Goal: Task Accomplishment & Management: Manage account settings

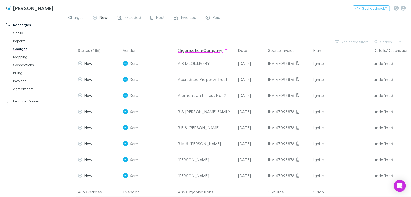
scroll to position [670, 0]
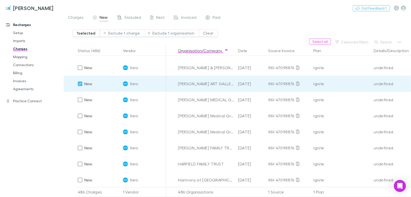
click at [77, 99] on div at bounding box center [79, 99] width 7 height 7
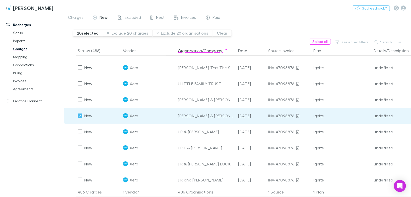
scroll to position [1252, 0]
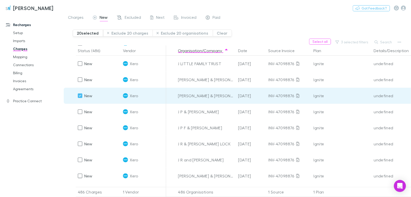
drag, startPoint x: 76, startPoint y: 176, endPoint x: 115, endPoint y: 173, distance: 38.4
click at [76, 176] on div at bounding box center [79, 176] width 7 height 7
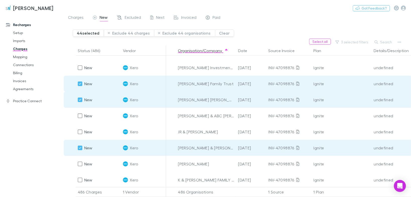
scroll to position [1954, 0]
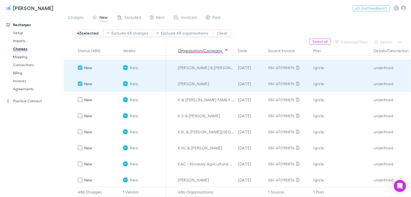
click at [123, 33] on button "Exclude 45 charges" at bounding box center [128, 33] width 50 height 7
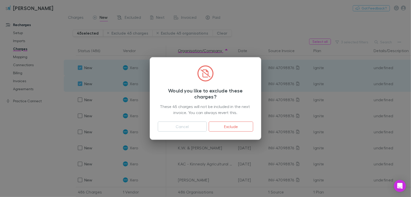
click at [220, 125] on button "Exclude" at bounding box center [231, 127] width 44 height 10
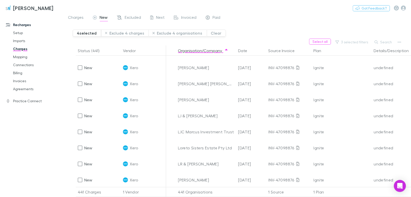
scroll to position [1312, 0]
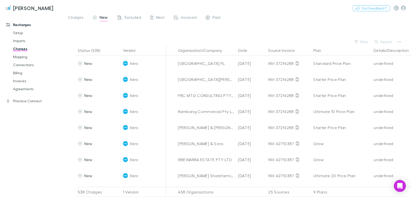
click at [367, 41] on button "Filter" at bounding box center [361, 42] width 19 height 6
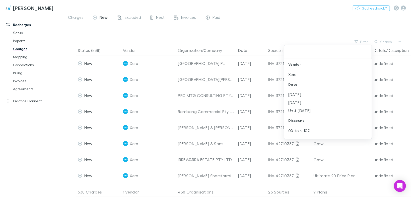
click at [297, 75] on li "Xero" at bounding box center [328, 74] width 88 height 8
click at [297, 75] on li "Oct 2025" at bounding box center [328, 74] width 88 height 8
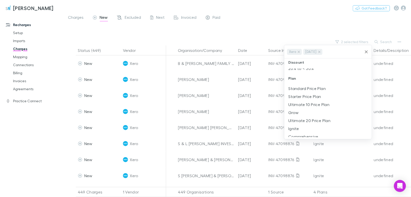
scroll to position [60, 0]
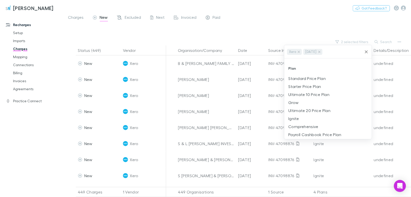
click at [293, 119] on li "Ignite" at bounding box center [328, 119] width 88 height 8
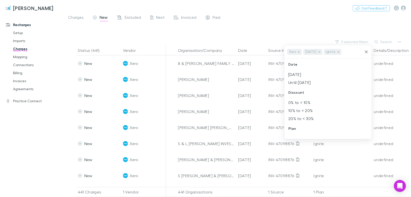
click at [399, 91] on div at bounding box center [205, 98] width 411 height 197
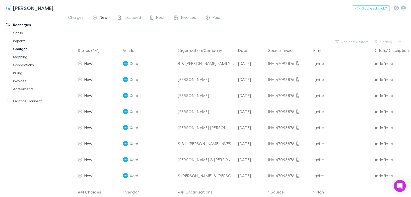
click at [201, 50] on button "Organisation/Company" at bounding box center [203, 50] width 50 height 10
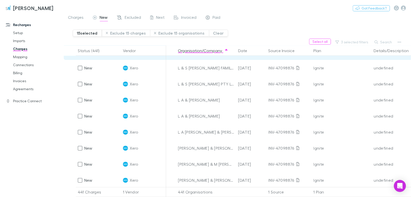
scroll to position [1665, 0]
click at [118, 32] on button "Exclude 15 charges" at bounding box center [126, 33] width 48 height 7
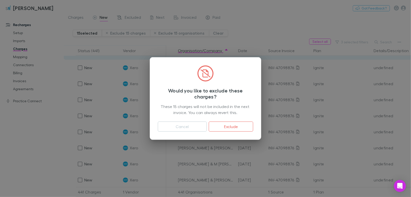
click at [233, 125] on button "Exclude" at bounding box center [231, 127] width 44 height 10
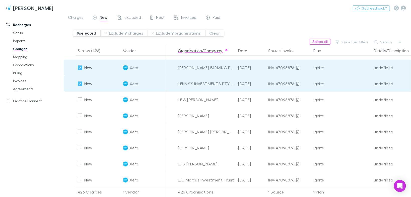
click at [82, 115] on div at bounding box center [79, 115] width 7 height 7
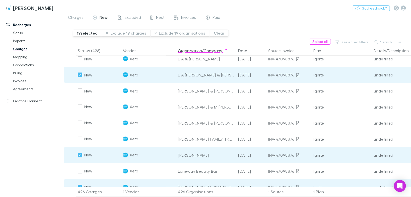
scroll to position [1505, 0]
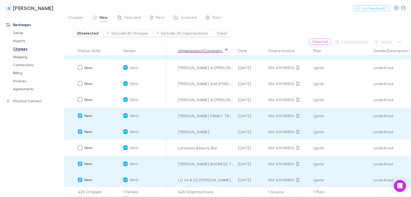
click at [124, 34] on button "Exclude 20 charges" at bounding box center [128, 33] width 50 height 7
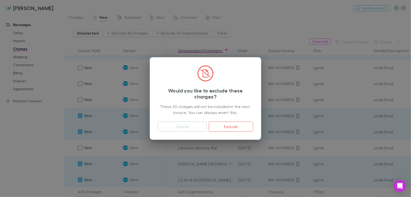
click at [233, 124] on button "Exclude" at bounding box center [231, 127] width 44 height 10
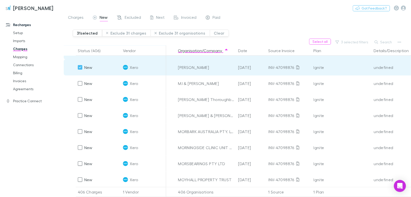
scroll to position [2299, 0]
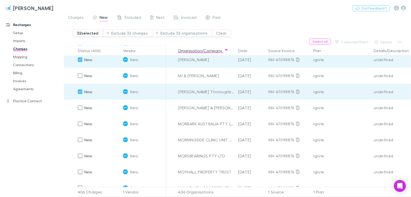
click at [82, 108] on div at bounding box center [79, 107] width 7 height 7
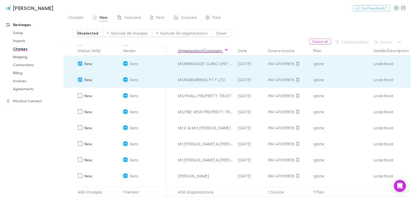
scroll to position [2380, 0]
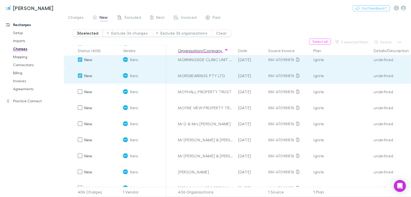
click at [115, 32] on button "Exclude 36 charges" at bounding box center [127, 33] width 49 height 7
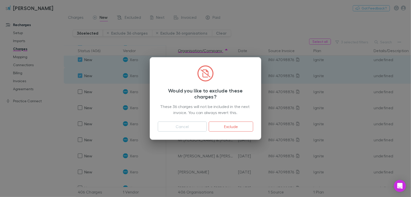
click at [219, 124] on button "Exclude" at bounding box center [231, 127] width 44 height 10
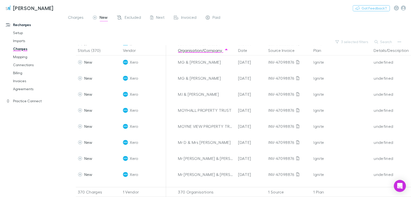
scroll to position [1802, 0]
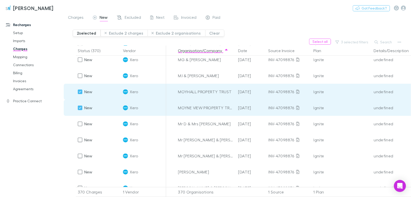
drag, startPoint x: 77, startPoint y: 124, endPoint x: 194, endPoint y: 157, distance: 121.2
click at [77, 124] on div at bounding box center [79, 123] width 7 height 7
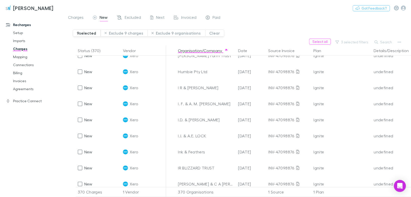
scroll to position [783, 0]
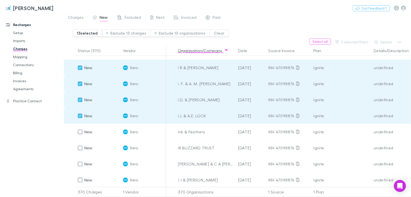
click at [125, 32] on button "Exclude 13 charges" at bounding box center [126, 33] width 49 height 7
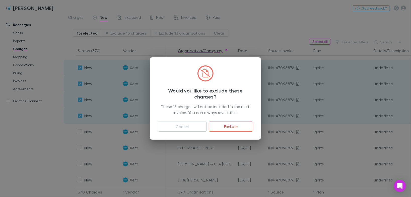
click at [225, 126] on button "Exclude" at bounding box center [231, 127] width 44 height 10
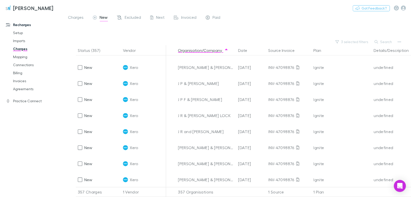
scroll to position [686, 0]
click at [403, 8] on icon "button" at bounding box center [403, 8] width 5 height 5
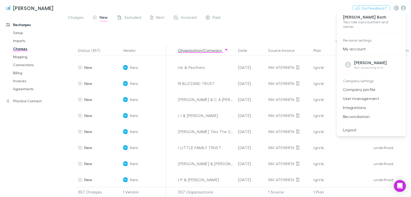
click at [365, 98] on p "User management" at bounding box center [371, 98] width 69 height 9
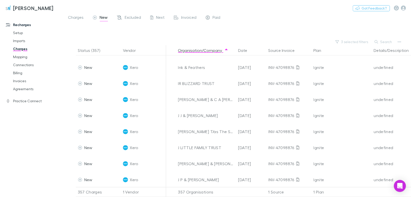
drag, startPoint x: 403, startPoint y: 9, endPoint x: 207, endPoint y: 18, distance: 195.6
click at [403, 9] on div at bounding box center [205, 98] width 411 height 197
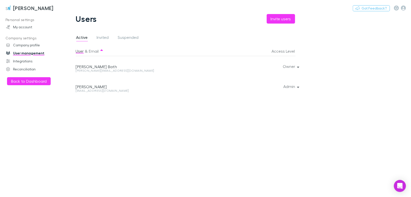
click at [285, 19] on button "Invite users" at bounding box center [281, 19] width 28 height 10
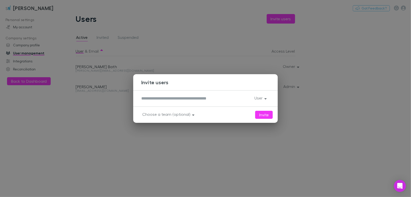
click at [170, 96] on textarea at bounding box center [195, 99] width 109 height 6
click at [174, 101] on textarea "*********" at bounding box center [195, 99] width 109 height 6
type textarea "**********"
click at [267, 98] on button "User" at bounding box center [259, 98] width 19 height 7
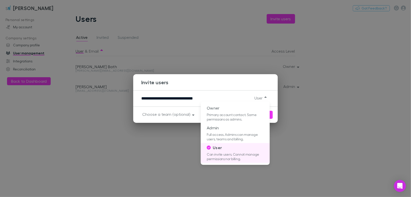
click at [267, 98] on div at bounding box center [205, 98] width 411 height 197
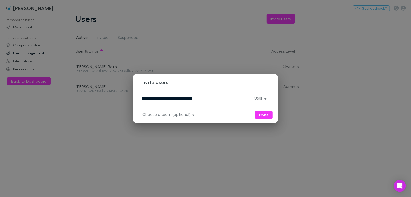
click at [267, 114] on button "Invite" at bounding box center [264, 115] width 18 height 8
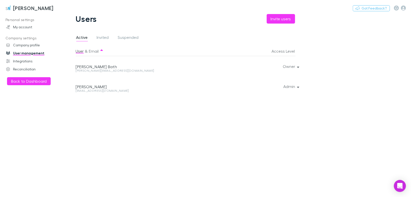
click at [33, 81] on button "Back to Dashboard" at bounding box center [29, 81] width 44 height 8
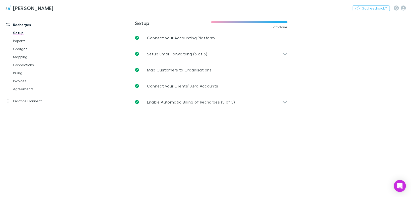
click at [19, 49] on link "Charges" at bounding box center [37, 49] width 58 height 8
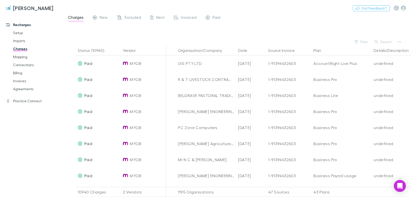
click at [107, 19] on span "New" at bounding box center [104, 18] width 8 height 7
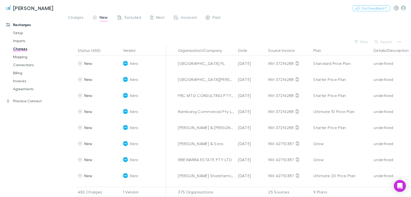
click at [366, 42] on button "Filter" at bounding box center [361, 42] width 19 height 6
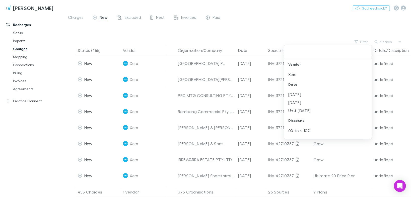
click at [295, 73] on li "Xero" at bounding box center [328, 74] width 88 height 8
click at [295, 73] on li "Oct 2025" at bounding box center [328, 74] width 88 height 8
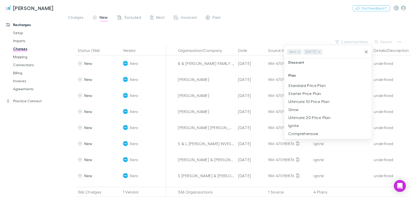
scroll to position [60, 0]
click at [293, 119] on li "Ignite" at bounding box center [328, 119] width 88 height 8
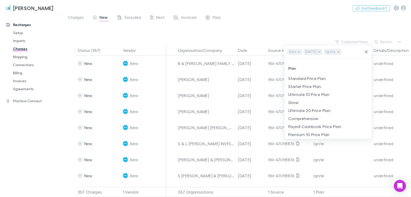
scroll to position [0, 0]
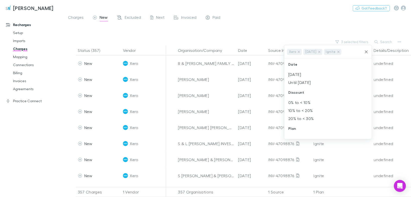
click at [192, 50] on div at bounding box center [205, 98] width 411 height 197
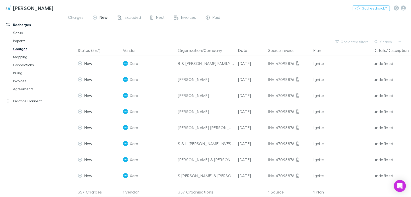
click at [192, 50] on button "Organisation/Company" at bounding box center [203, 50] width 50 height 10
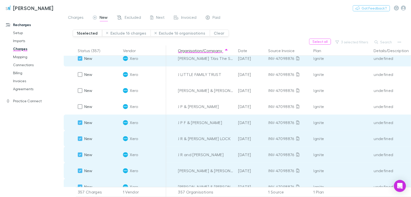
scroll to position [762, 0]
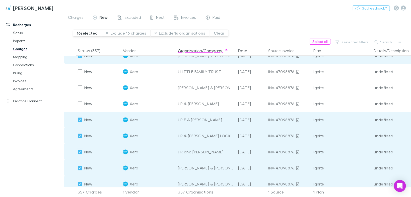
click at [131, 33] on button "Exclude 16 charges" at bounding box center [126, 33] width 49 height 7
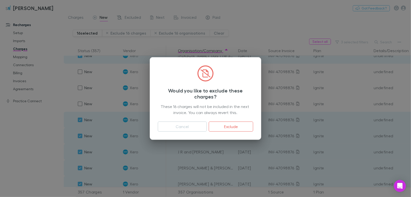
click at [234, 128] on button "Exclude" at bounding box center [231, 127] width 44 height 10
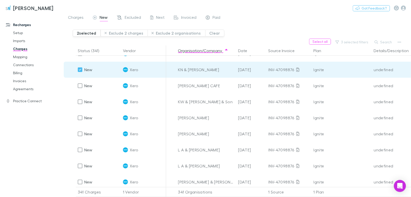
scroll to position [931, 0]
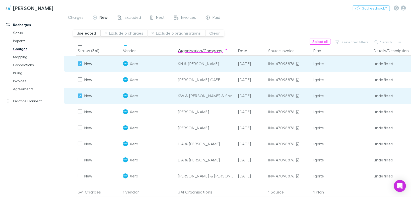
click at [353, 43] on button "3 selected filters" at bounding box center [352, 42] width 38 height 6
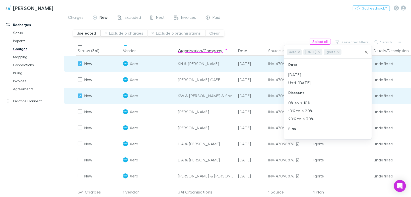
click at [368, 30] on div at bounding box center [205, 98] width 411 height 197
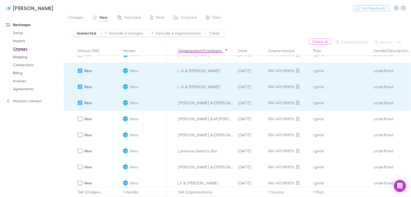
scroll to position [1051, 0]
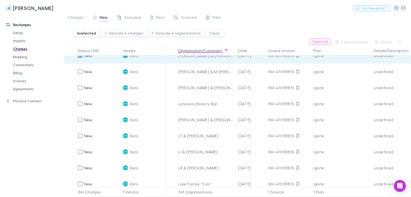
click at [83, 120] on div "New" at bounding box center [85, 120] width 15 height 16
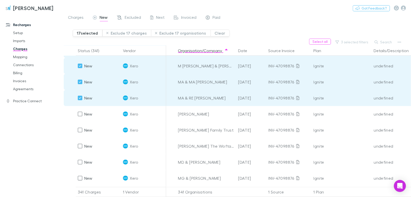
scroll to position [1272, 0]
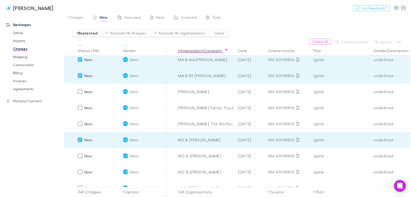
click at [82, 157] on div at bounding box center [79, 155] width 7 height 7
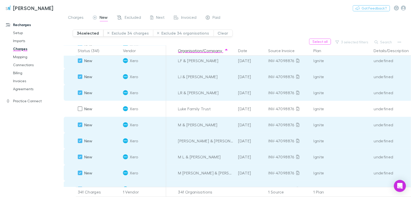
scroll to position [1152, 0]
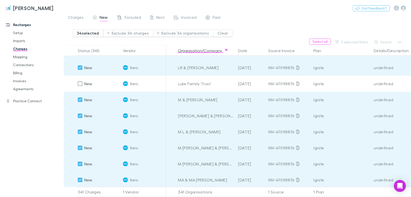
click at [128, 31] on button "Exclude 34 charges" at bounding box center [128, 33] width 50 height 7
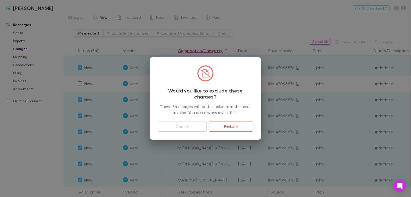
click at [235, 125] on button "Exclude" at bounding box center [231, 127] width 44 height 10
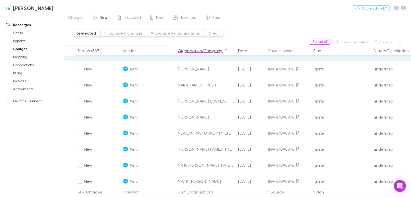
scroll to position [1112, 0]
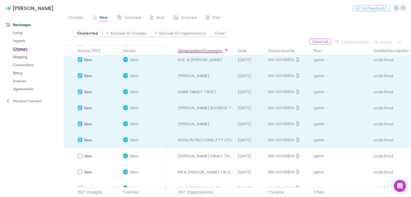
click at [121, 31] on button "Exclude 10 charges" at bounding box center [126, 33] width 49 height 7
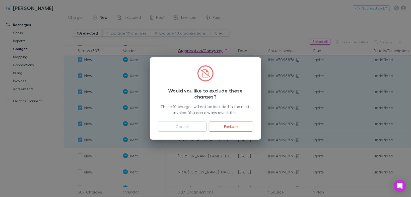
click at [224, 128] on button "Exclude" at bounding box center [231, 127] width 44 height 10
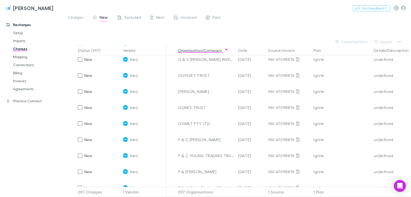
scroll to position [951, 0]
drag, startPoint x: 129, startPoint y: 18, endPoint x: 173, endPoint y: 15, distance: 44.0
click at [129, 18] on span "Excluded" at bounding box center [133, 18] width 16 height 7
click at [128, 18] on span "Excluded" at bounding box center [133, 18] width 16 height 7
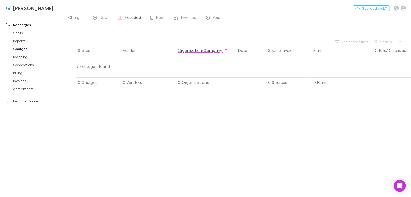
click at [130, 18] on span "Excluded" at bounding box center [133, 18] width 16 height 7
click at [358, 42] on button "3 selected filters" at bounding box center [352, 42] width 38 height 6
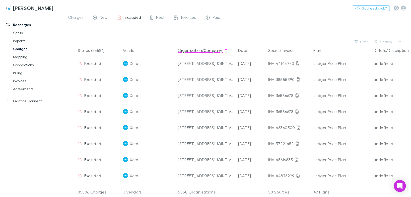
click at [387, 42] on button "Search" at bounding box center [383, 42] width 23 height 6
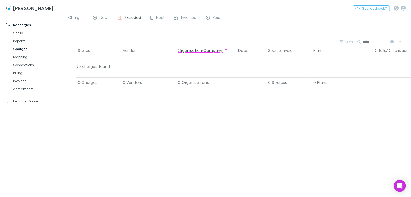
click at [370, 41] on input "*****" at bounding box center [374, 41] width 25 height 7
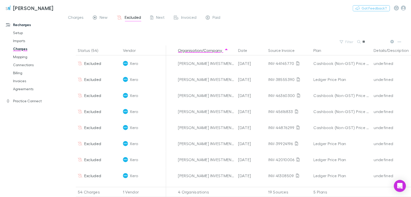
type input "*"
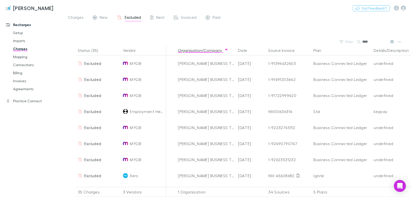
type input "****"
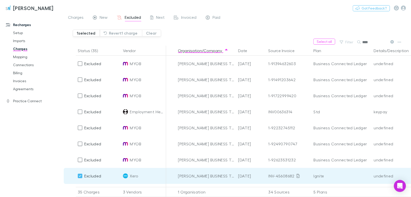
click at [122, 32] on button "Revert 1 charge" at bounding box center [121, 33] width 42 height 7
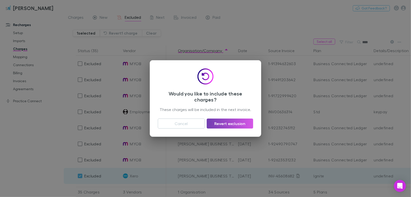
click at [224, 122] on button "Revert exclusion" at bounding box center [230, 124] width 46 height 10
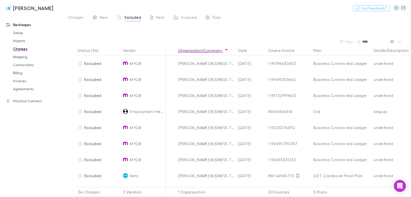
click at [105, 18] on span "New" at bounding box center [104, 18] width 8 height 7
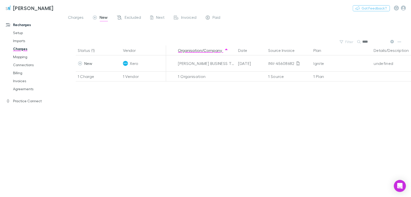
click at [391, 41] on icon at bounding box center [392, 42] width 4 height 4
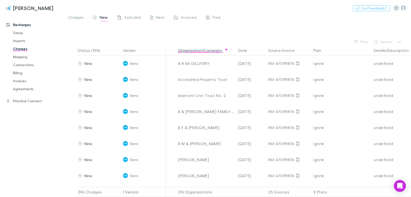
click at [360, 41] on button "Filter" at bounding box center [361, 42] width 19 height 6
click at [291, 73] on li "Xero" at bounding box center [328, 74] width 88 height 8
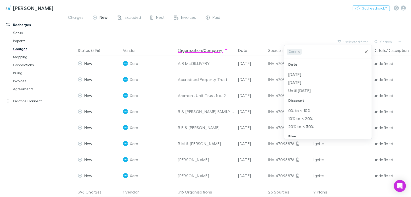
click at [294, 76] on li "Oct 2025" at bounding box center [328, 74] width 88 height 8
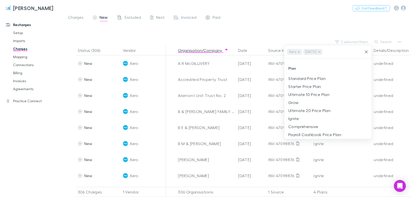
click at [295, 119] on li "Ignite" at bounding box center [328, 119] width 88 height 8
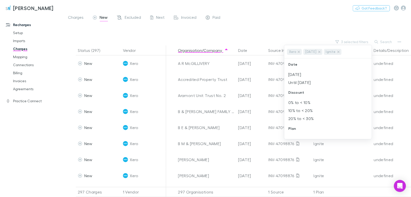
click at [201, 95] on div at bounding box center [205, 98] width 411 height 197
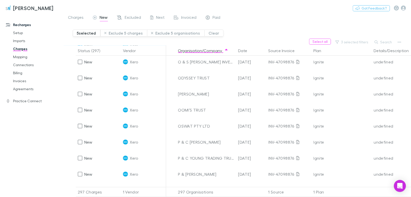
scroll to position [1104, 0]
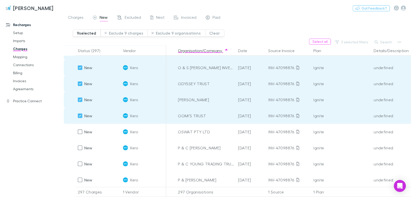
click at [82, 131] on div at bounding box center [79, 131] width 7 height 7
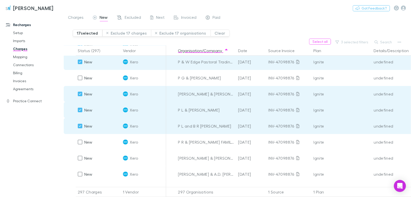
scroll to position [1244, 0]
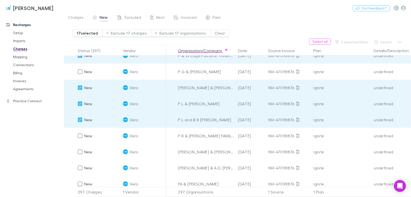
click at [78, 153] on div at bounding box center [79, 151] width 7 height 7
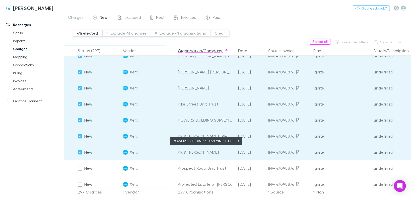
scroll to position [1685, 0]
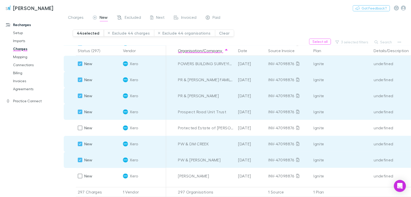
click at [135, 34] on button "Exclude 44 charges" at bounding box center [129, 33] width 50 height 7
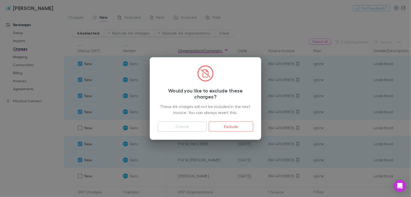
click at [223, 129] on button "Exclude" at bounding box center [231, 127] width 44 height 10
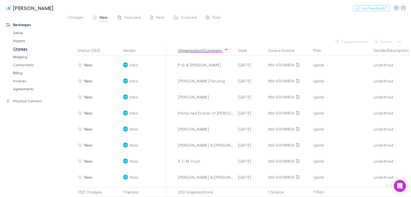
scroll to position [1051, 0]
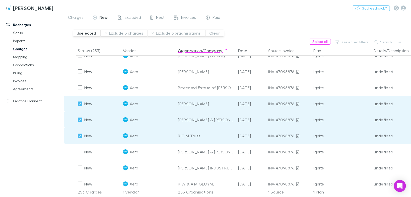
click at [76, 153] on div "New" at bounding box center [98, 152] width 45 height 16
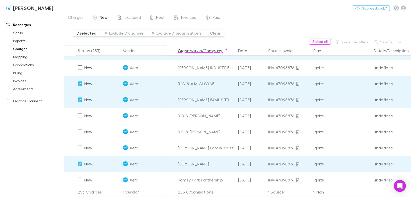
scroll to position [1192, 0]
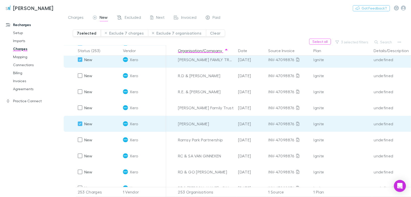
click at [410, 141] on div "undefined" at bounding box center [394, 140] width 41 height 16
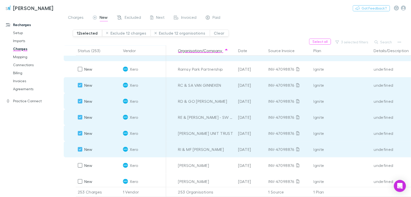
scroll to position [1292, 0]
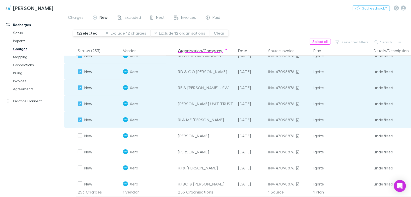
drag, startPoint x: 77, startPoint y: 135, endPoint x: 78, endPoint y: 143, distance: 8.0
click at [77, 135] on div at bounding box center [79, 135] width 7 height 7
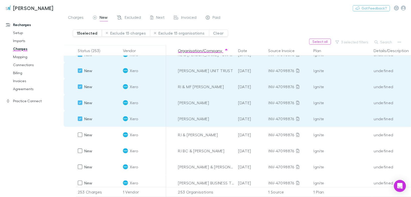
scroll to position [1332, 0]
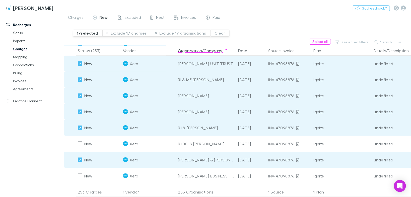
click at [409, 123] on div "undefined" at bounding box center [394, 128] width 41 height 16
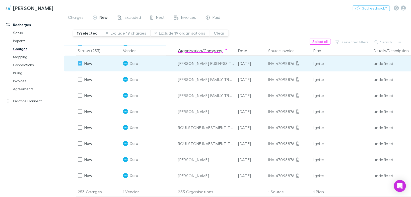
scroll to position [1453, 0]
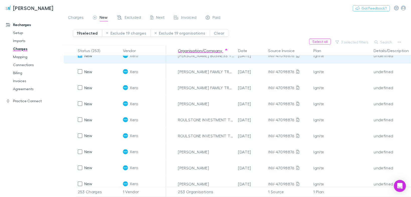
click at [82, 70] on div at bounding box center [79, 71] width 7 height 7
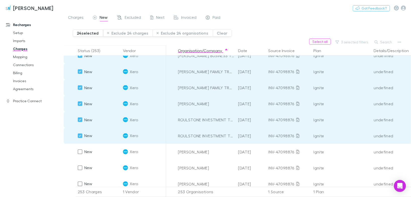
drag, startPoint x: 82, startPoint y: 151, endPoint x: 102, endPoint y: 152, distance: 20.3
click at [82, 151] on div at bounding box center [79, 151] width 7 height 7
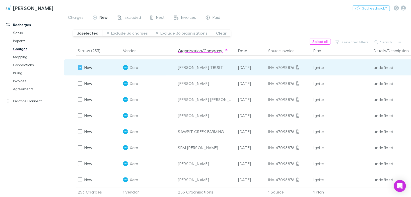
scroll to position [1774, 0]
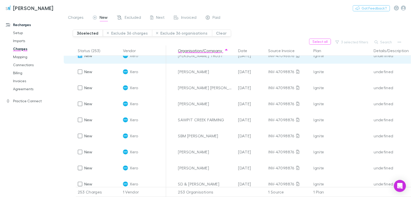
click at [407, 111] on div "undefined" at bounding box center [394, 104] width 41 height 16
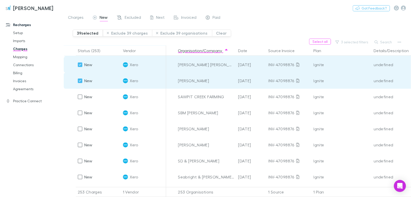
scroll to position [1814, 0]
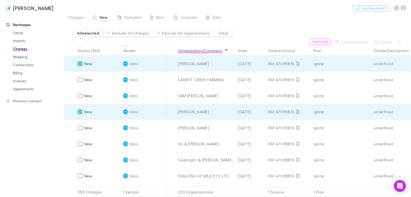
click at [77, 127] on div at bounding box center [79, 127] width 7 height 7
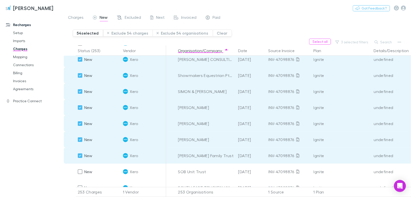
scroll to position [2055, 0]
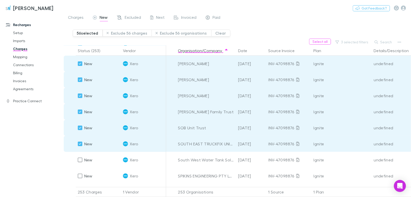
drag, startPoint x: 82, startPoint y: 159, endPoint x: 83, endPoint y: 172, distance: 13.3
click at [82, 159] on div at bounding box center [79, 160] width 7 height 7
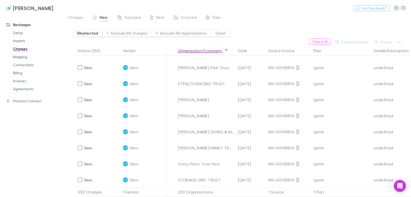
scroll to position [2175, 0]
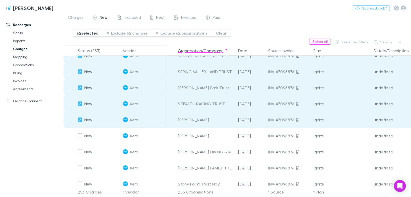
click at [131, 32] on button "Exclude 62 charges" at bounding box center [127, 33] width 49 height 7
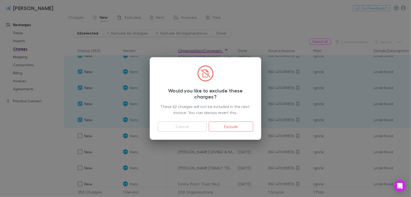
click at [225, 125] on button "Exclude" at bounding box center [231, 127] width 44 height 10
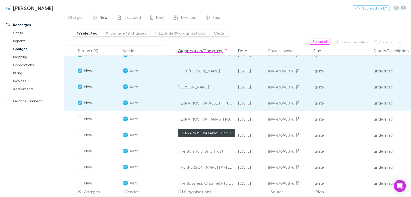
scroll to position [1561, 0]
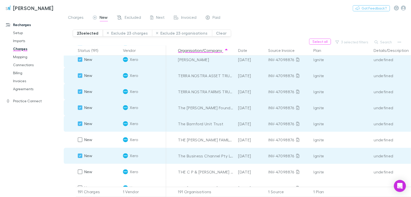
drag, startPoint x: 76, startPoint y: 172, endPoint x: 86, endPoint y: 172, distance: 9.8
click at [76, 172] on div at bounding box center [79, 172] width 7 height 7
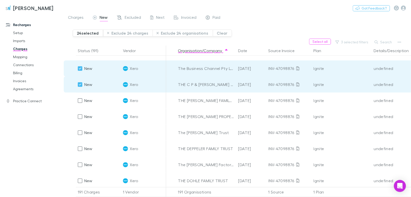
scroll to position [1661, 0]
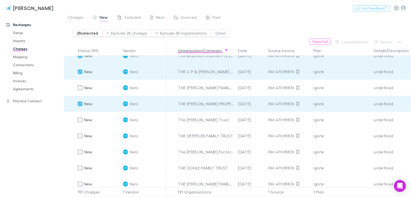
click at [83, 119] on div at bounding box center [79, 119] width 7 height 7
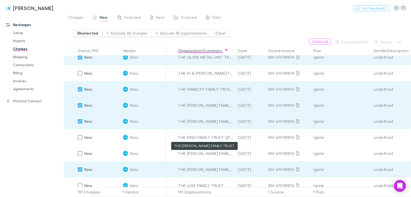
scroll to position [1862, 0]
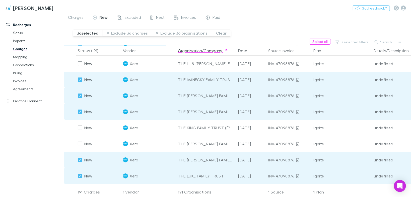
click at [121, 32] on button "Exclude 36 charges" at bounding box center [127, 33] width 49 height 7
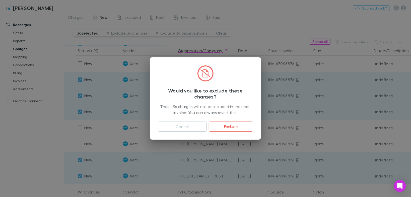
click at [237, 127] on button "Exclude" at bounding box center [231, 127] width 44 height 10
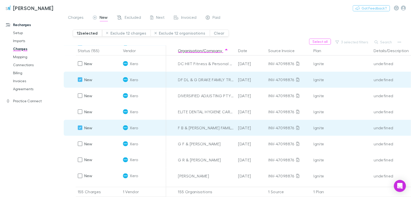
scroll to position [1224, 0]
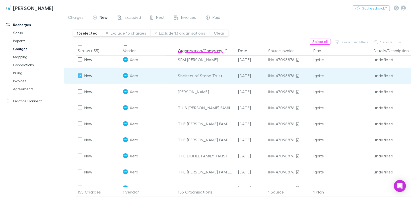
click at [77, 123] on div at bounding box center [79, 123] width 7 height 7
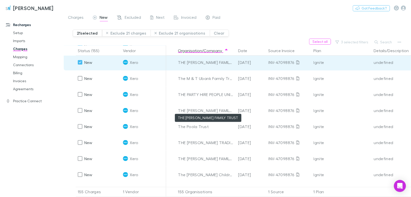
scroll to position [1405, 0]
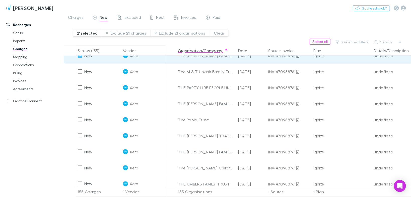
click at [83, 87] on div at bounding box center [79, 87] width 7 height 7
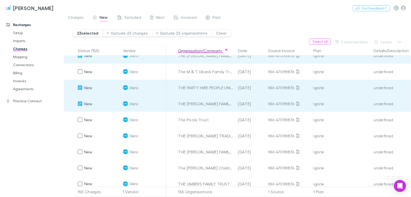
click at [82, 120] on div at bounding box center [79, 119] width 7 height 7
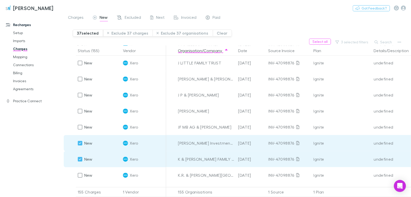
scroll to position [662, 0]
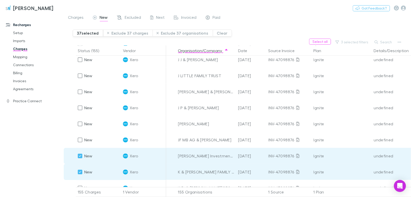
click at [130, 34] on button "Exclude 37 charges" at bounding box center [128, 33] width 50 height 7
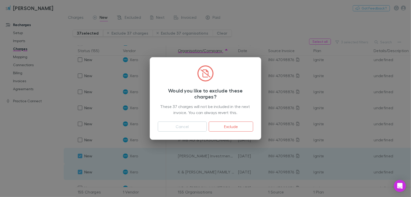
click at [222, 124] on button "Exclude" at bounding box center [231, 127] width 44 height 10
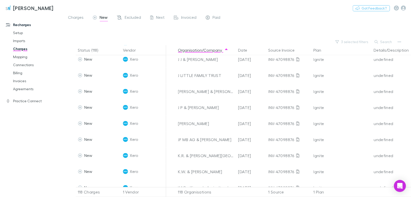
scroll to position [618, 0]
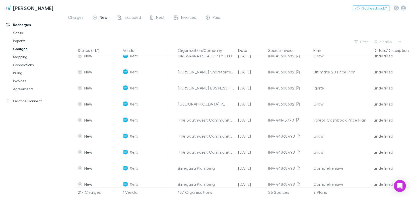
scroll to position [201, 0]
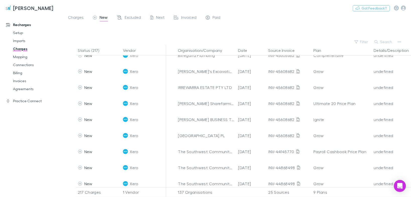
click at [212, 51] on button "Organisation/Company" at bounding box center [203, 50] width 50 height 10
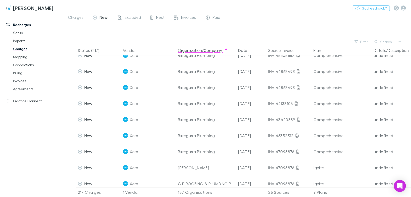
click at [372, 39] on div "Filter Search" at bounding box center [237, 41] width 347 height 7
click at [363, 41] on button "Filter" at bounding box center [361, 42] width 19 height 6
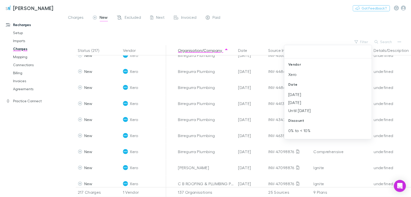
click at [297, 73] on li "Xero" at bounding box center [328, 74] width 88 height 8
click at [298, 76] on li "Oct 2025" at bounding box center [328, 74] width 88 height 8
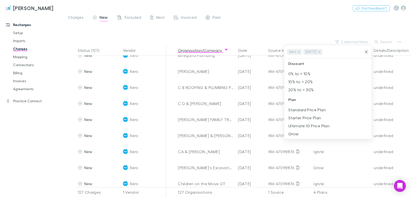
scroll to position [60, 0]
click at [293, 118] on li "Ignite" at bounding box center [328, 119] width 88 height 8
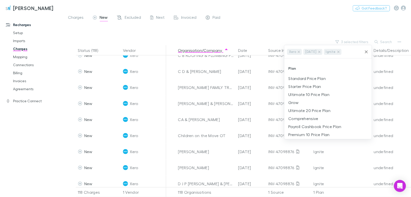
scroll to position [120, 0]
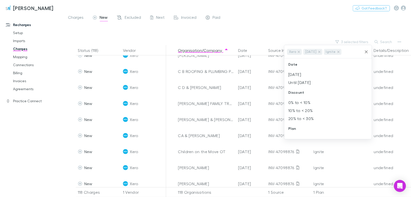
click at [356, 157] on div at bounding box center [205, 98] width 411 height 197
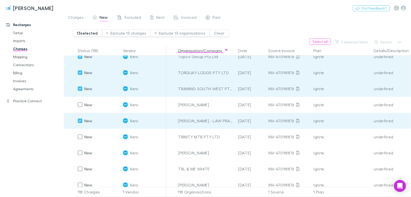
scroll to position [1224, 0]
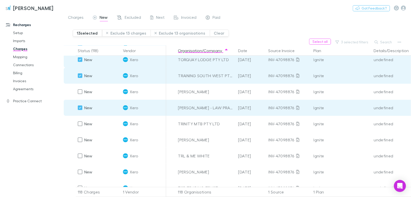
click at [115, 33] on button "Exclude 13 charges" at bounding box center [126, 33] width 49 height 7
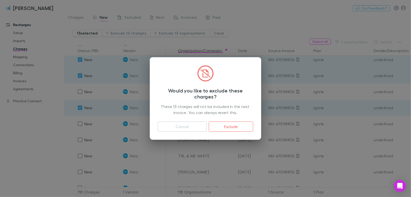
click at [219, 127] on button "Exclude" at bounding box center [231, 127] width 44 height 10
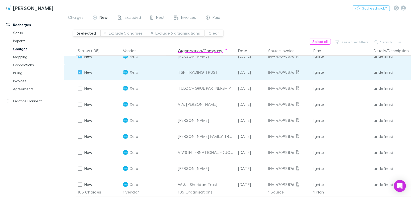
scroll to position [1132, 0]
drag, startPoint x: 77, startPoint y: 119, endPoint x: 82, endPoint y: 119, distance: 5.0
click at [77, 119] on div at bounding box center [79, 119] width 7 height 7
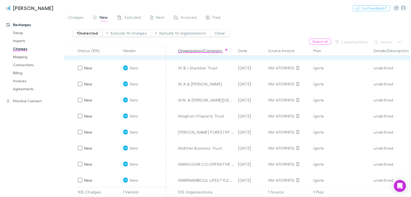
scroll to position [1252, 0]
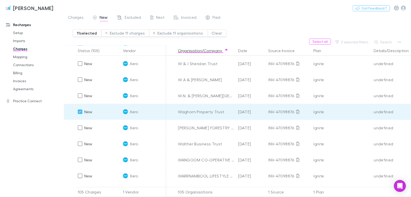
click at [83, 127] on div at bounding box center [79, 127] width 7 height 7
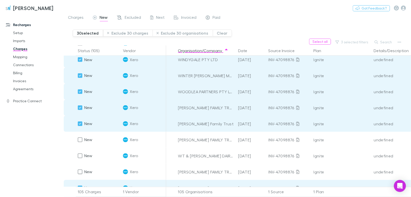
scroll to position [1518, 0]
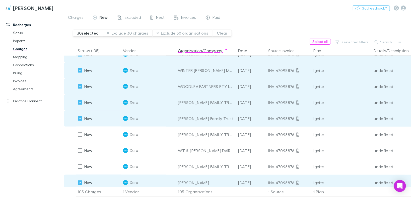
click at [123, 32] on button "Exclude 30 charges" at bounding box center [128, 33] width 50 height 7
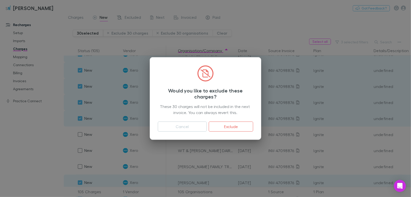
click at [241, 123] on button "Exclude" at bounding box center [231, 127] width 44 height 10
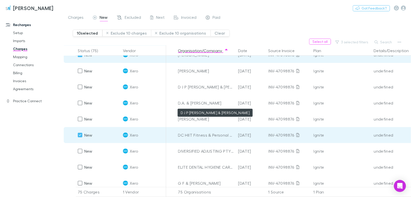
scroll to position [261, 0]
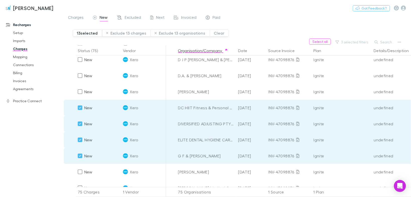
drag, startPoint x: 77, startPoint y: 173, endPoint x: 108, endPoint y: 168, distance: 31.3
click at [77, 173] on div at bounding box center [79, 172] width 7 height 7
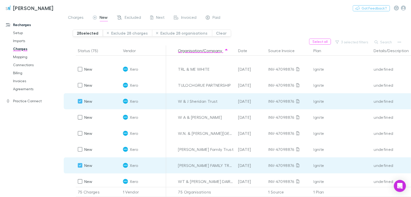
scroll to position [1077, 0]
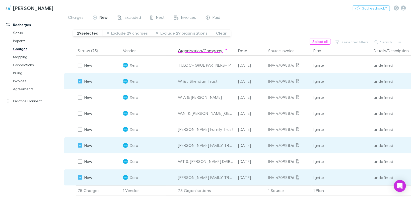
click at [136, 33] on button "Exclude 29 charges" at bounding box center [127, 33] width 49 height 7
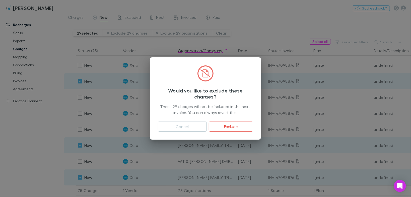
click at [229, 129] on button "Exclude" at bounding box center [231, 127] width 44 height 10
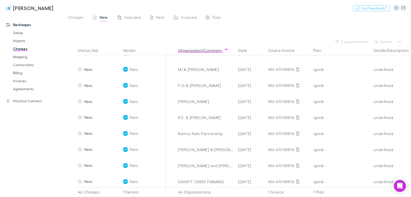
scroll to position [390, 0]
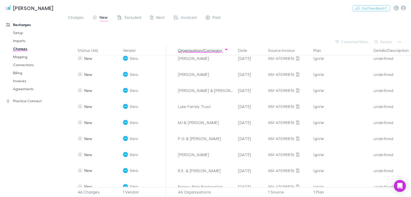
click at [162, 18] on span "Next" at bounding box center [160, 18] width 9 height 7
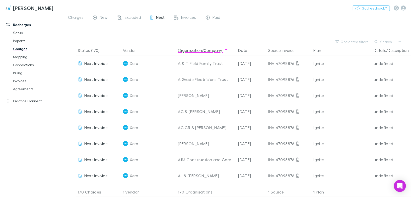
click at [95, 16] on icon at bounding box center [95, 18] width 4 height 5
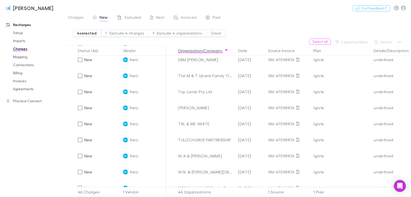
scroll to position [602, 0]
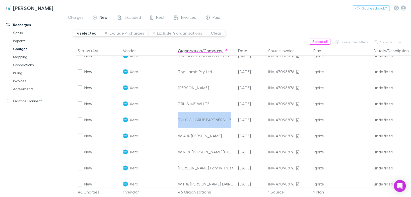
drag, startPoint x: 178, startPoint y: 120, endPoint x: 232, endPoint y: 120, distance: 53.2
click at [232, 120] on div "TULOCHGRUE PARTNERSHIP" at bounding box center [206, 120] width 56 height 16
copy div "TULOCHGRUE PARTNERSHIP"
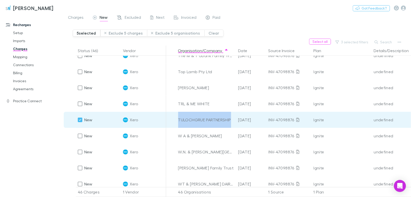
scroll to position [611, 0]
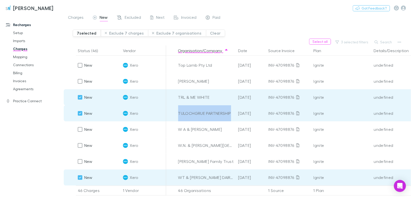
click at [119, 33] on button "Exclude 7 charges" at bounding box center [124, 33] width 47 height 7
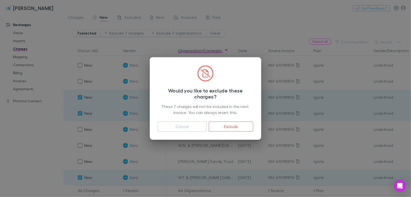
drag, startPoint x: 221, startPoint y: 126, endPoint x: 406, endPoint y: 121, distance: 184.9
click at [221, 126] on button "Exclude" at bounding box center [231, 127] width 44 height 10
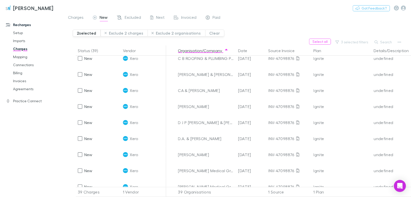
scroll to position [0, 0]
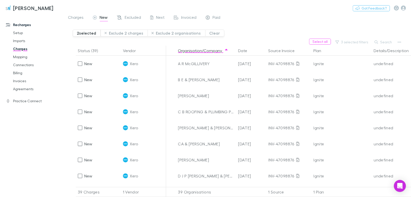
click at [128, 35] on button "Exclude 2 charges" at bounding box center [124, 33] width 47 height 7
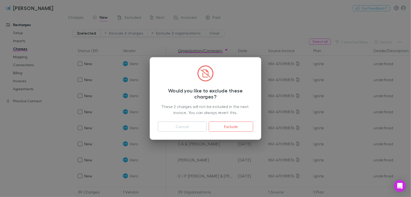
click at [238, 124] on button "Exclude" at bounding box center [231, 127] width 44 height 10
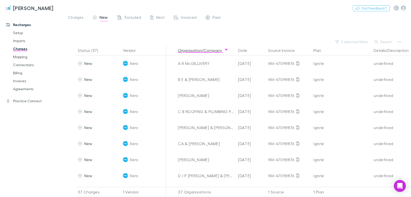
drag, startPoint x: 153, startPoint y: 16, endPoint x: 314, endPoint y: 42, distance: 162.9
click at [153, 16] on div "Next" at bounding box center [157, 18] width 15 height 7
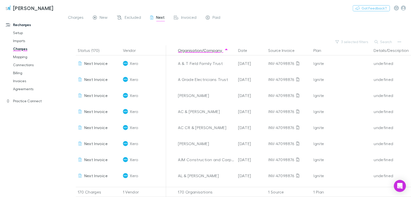
click at [159, 17] on span "Next" at bounding box center [160, 18] width 9 height 7
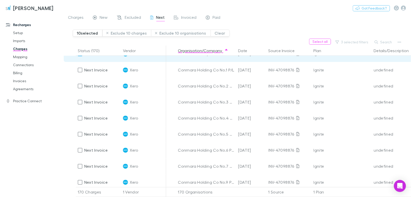
scroll to position [662, 0]
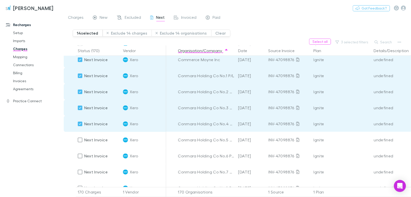
click at [77, 141] on div at bounding box center [79, 139] width 7 height 7
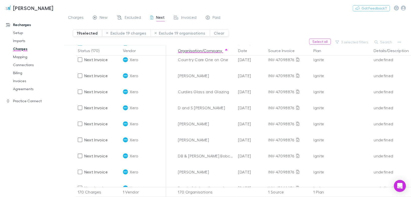
scroll to position [803, 0]
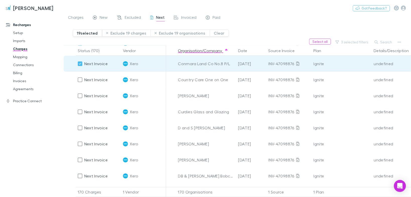
drag, startPoint x: 82, startPoint y: 129, endPoint x: 269, endPoint y: 133, distance: 186.9
click at [82, 129] on div at bounding box center [79, 127] width 7 height 7
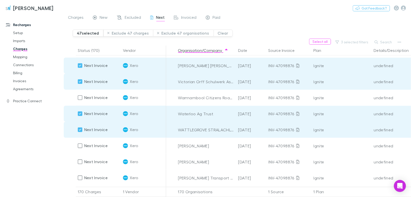
scroll to position [2602, 0]
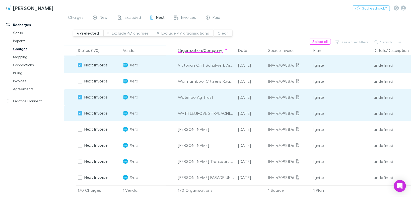
click at [127, 33] on button "Exclude 47 charges" at bounding box center [128, 33] width 50 height 7
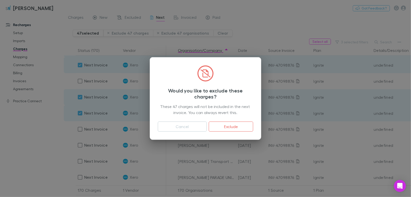
click at [222, 126] on button "Exclude" at bounding box center [231, 127] width 44 height 10
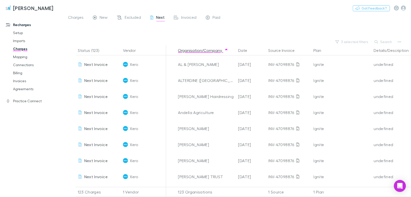
scroll to position [0, 0]
click at [101, 19] on span "New" at bounding box center [104, 18] width 8 height 7
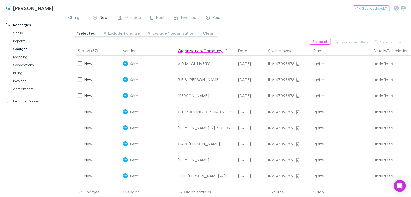
click at [157, 16] on span "Next" at bounding box center [160, 18] width 9 height 7
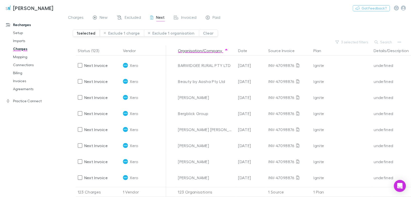
scroll to position [241, 0]
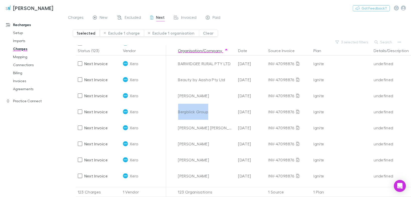
drag, startPoint x: 211, startPoint y: 113, endPoint x: 178, endPoint y: 112, distance: 32.4
click at [178, 112] on div "Bergblick Group" at bounding box center [206, 112] width 56 height 16
copy div "Bergblick Group"
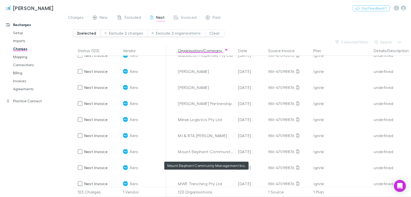
scroll to position [1264, 0]
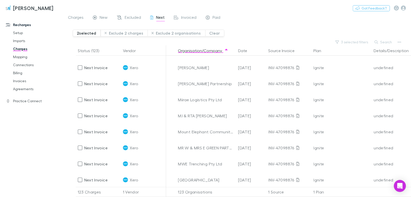
click at [82, 147] on div at bounding box center [79, 147] width 7 height 7
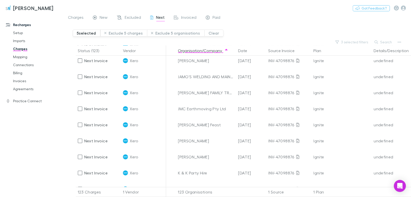
scroll to position [884, 0]
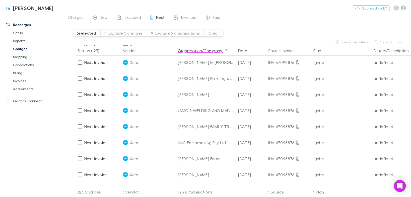
click at [119, 34] on button "Exclude 5 charges" at bounding box center [123, 33] width 47 height 7
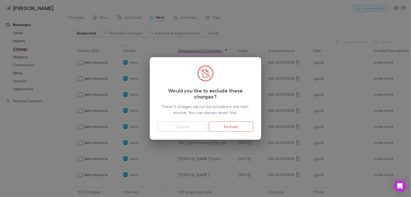
click at [215, 125] on button "Exclude" at bounding box center [231, 127] width 44 height 10
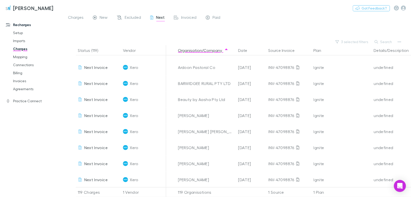
scroll to position [241, 0]
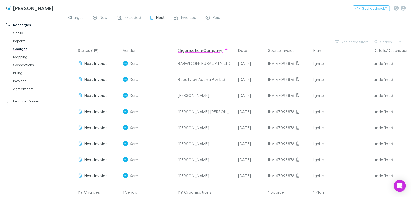
click at [401, 42] on icon "button" at bounding box center [400, 42] width 4 height 4
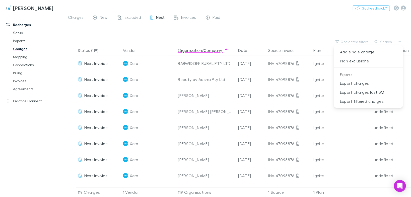
click at [286, 29] on div at bounding box center [205, 98] width 411 height 197
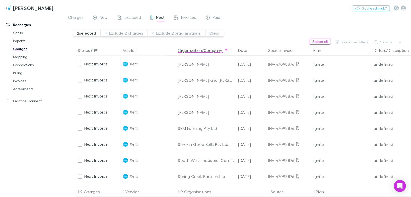
scroll to position [1545, 0]
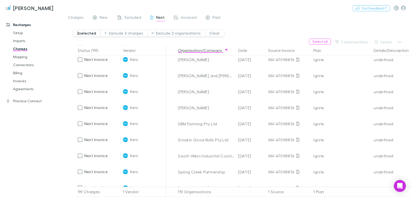
click at [405, 79] on div "undefined" at bounding box center [394, 76] width 41 height 16
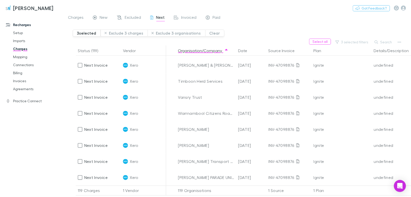
scroll to position [1723, 0]
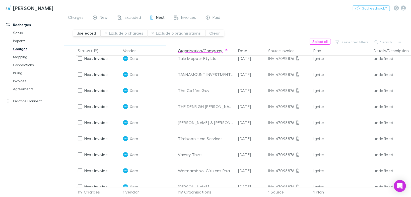
click at [126, 31] on button "Exclude 3 charges" at bounding box center [124, 33] width 47 height 7
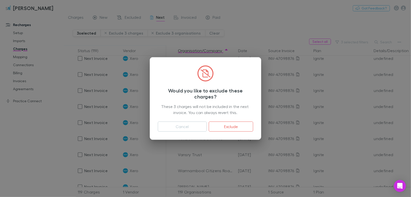
click at [223, 123] on button "Exclude" at bounding box center [231, 127] width 44 height 10
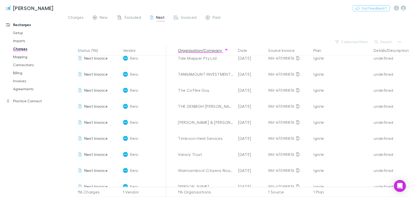
scroll to position [1614, 0]
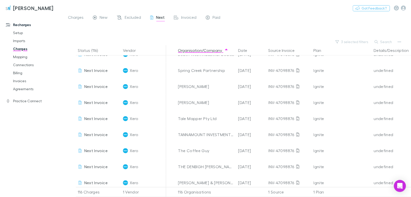
click at [104, 17] on span "New" at bounding box center [104, 18] width 8 height 7
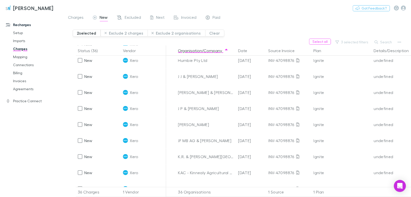
scroll to position [201, 0]
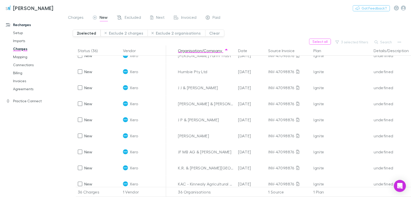
click at [83, 87] on div at bounding box center [79, 87] width 7 height 7
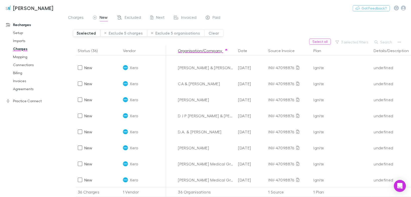
click at [82, 133] on div at bounding box center [79, 131] width 7 height 7
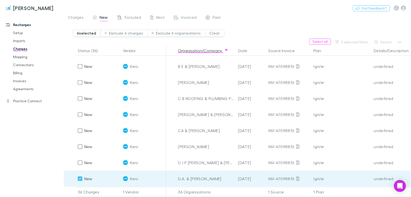
scroll to position [0, 0]
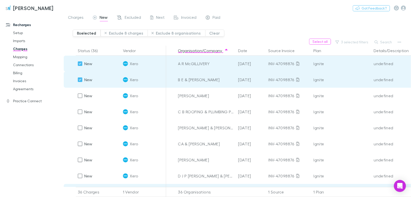
click at [83, 144] on div at bounding box center [79, 143] width 7 height 7
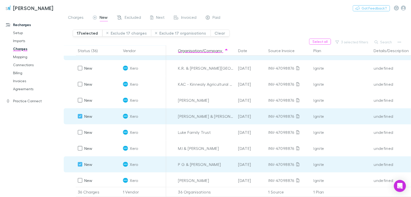
scroll to position [370, 0]
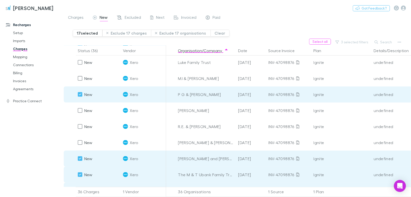
click at [115, 32] on button "Exclude 17 charges" at bounding box center [126, 33] width 49 height 7
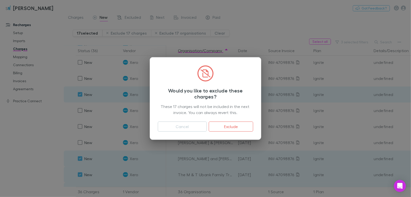
click at [231, 126] on button "Exclude" at bounding box center [231, 127] width 44 height 10
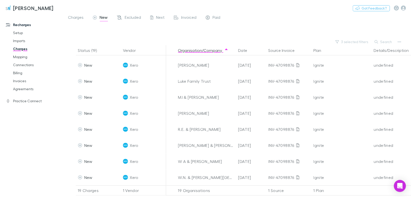
scroll to position [9, 0]
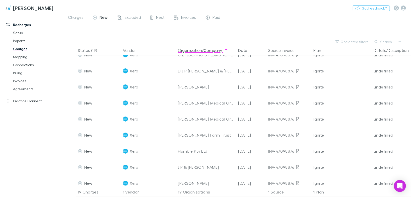
click at [160, 13] on div "Sinclair Wilson Nothing Got Feedback?" at bounding box center [205, 8] width 411 height 16
click at [161, 17] on span "Next" at bounding box center [160, 18] width 9 height 7
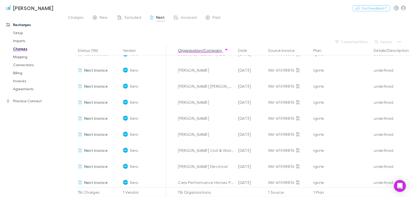
scroll to position [249, 0]
drag, startPoint x: 131, startPoint y: 18, endPoint x: 375, endPoint y: 44, distance: 245.4
click at [131, 18] on span "Excluded" at bounding box center [133, 18] width 16 height 7
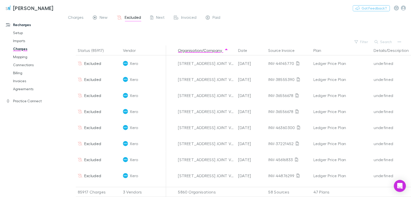
click at [366, 40] on button "Filter" at bounding box center [361, 42] width 19 height 6
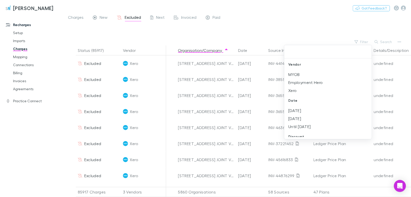
click at [383, 42] on div at bounding box center [205, 98] width 411 height 197
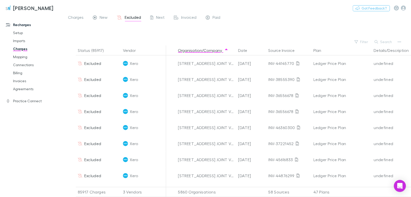
click at [383, 42] on button "Search" at bounding box center [383, 42] width 23 height 6
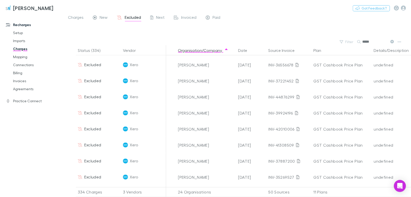
scroll to position [1585, 0]
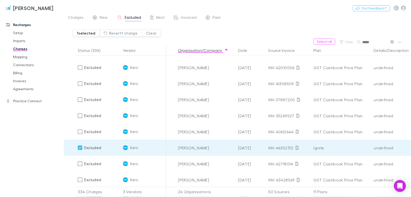
click at [117, 33] on button "Revert 1 charge" at bounding box center [121, 33] width 42 height 7
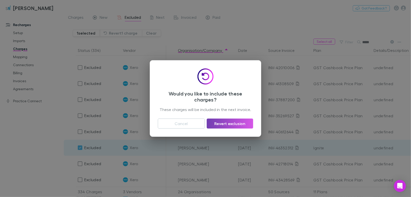
click at [231, 119] on button "Revert exclusion" at bounding box center [230, 124] width 46 height 10
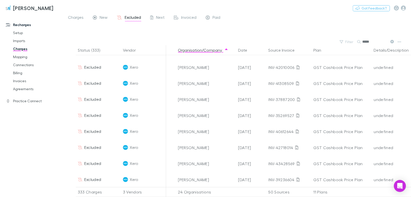
scroll to position [1826, 0]
click at [376, 42] on input "*****" at bounding box center [374, 41] width 25 height 7
type input "*"
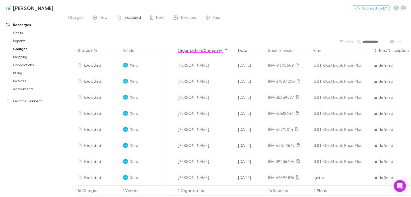
scroll to position [129, 0]
type input "**********"
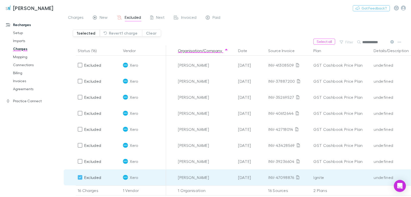
click at [129, 33] on button "Revert 1 charge" at bounding box center [121, 33] width 42 height 7
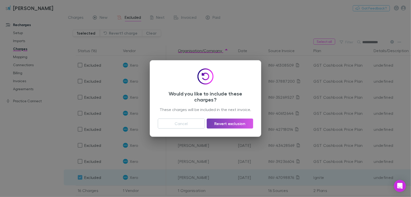
click at [224, 124] on button "Revert exclusion" at bounding box center [230, 124] width 46 height 10
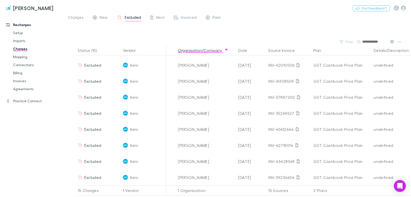
click at [160, 16] on span "Next" at bounding box center [160, 18] width 9 height 7
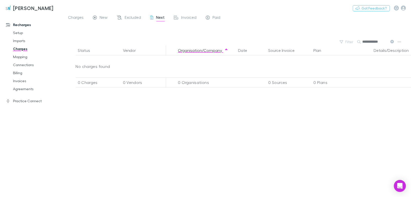
click at [393, 41] on icon at bounding box center [392, 42] width 4 height 4
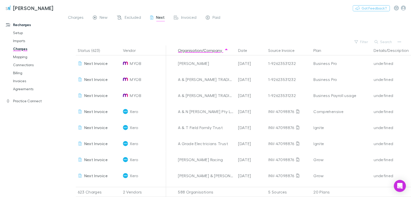
click at [366, 42] on button "Filter" at bounding box center [361, 42] width 19 height 6
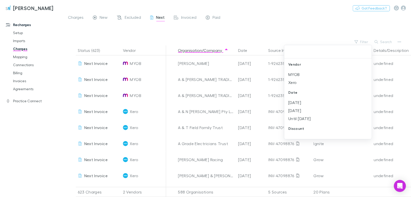
click at [294, 84] on li "Xero" at bounding box center [328, 83] width 88 height 8
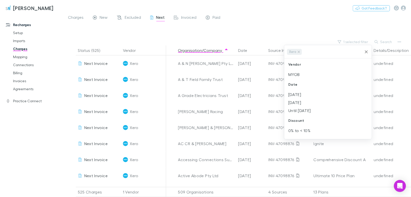
click at [294, 94] on li "Oct 2025" at bounding box center [328, 95] width 88 height 8
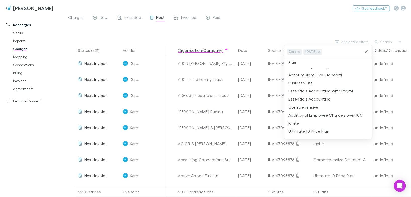
scroll to position [140, 0]
click at [294, 99] on li "Ignite" at bounding box center [328, 99] width 88 height 8
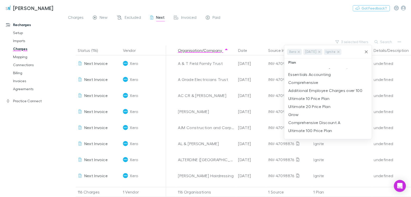
scroll to position [0, 0]
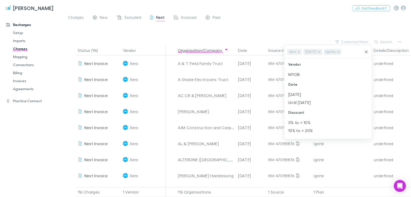
drag, startPoint x: 347, startPoint y: 175, endPoint x: 345, endPoint y: 173, distance: 3.1
click at [347, 174] on div at bounding box center [205, 98] width 411 height 197
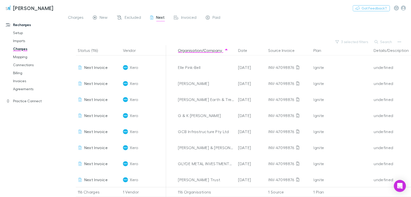
scroll to position [582, 0]
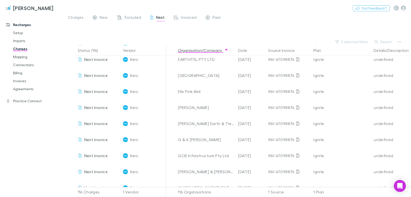
click at [98, 16] on div "New" at bounding box center [100, 18] width 15 height 7
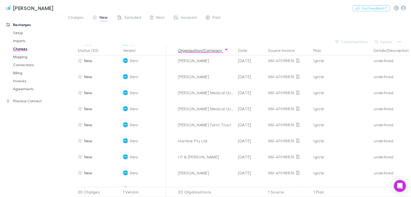
scroll to position [13, 0]
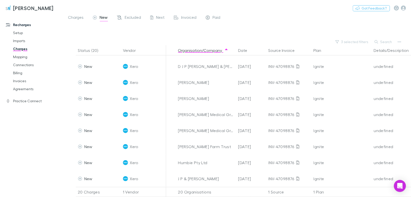
click at [356, 43] on button "3 selected filters" at bounding box center [352, 42] width 38 height 6
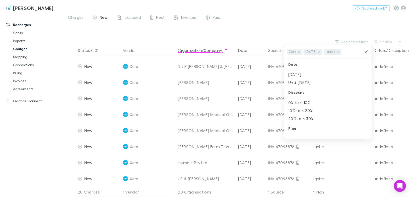
click at [321, 52] on icon at bounding box center [319, 52] width 4 height 4
click at [294, 84] on li "Sep 2025" at bounding box center [328, 83] width 88 height 8
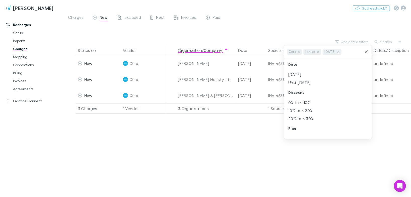
click at [166, 127] on div at bounding box center [205, 98] width 411 height 197
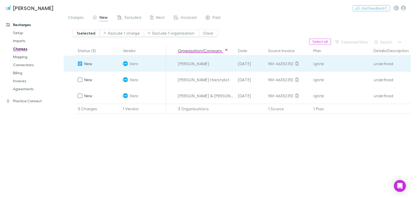
click at [122, 35] on button "Exclude 1 charge" at bounding box center [122, 33] width 44 height 7
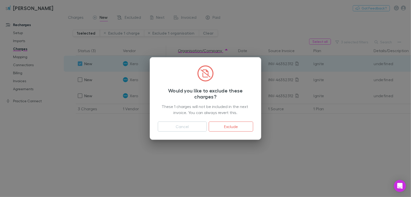
click at [221, 122] on button "Exclude" at bounding box center [231, 127] width 44 height 10
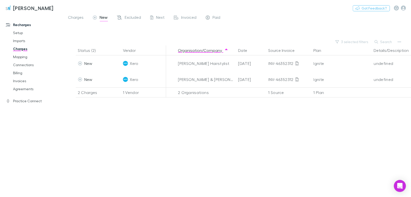
click at [349, 43] on button "3 selected filters" at bounding box center [352, 42] width 38 height 6
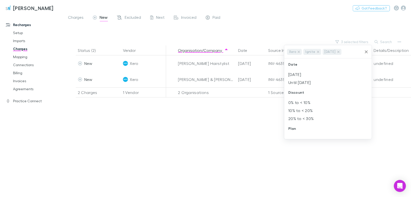
click at [339, 52] on icon at bounding box center [338, 52] width 2 height 2
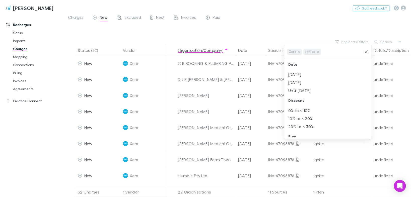
click at [298, 74] on li "Oct 2025" at bounding box center [328, 74] width 88 height 8
click at [360, 153] on div at bounding box center [205, 98] width 411 height 197
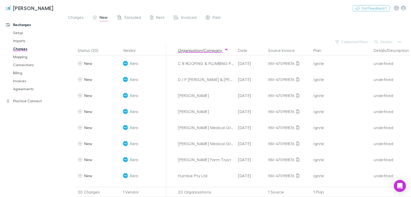
click at [158, 16] on span "Next" at bounding box center [160, 18] width 9 height 7
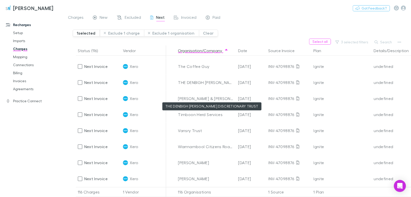
scroll to position [1735, 0]
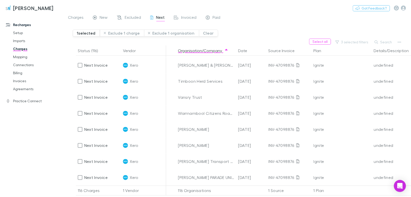
click at [100, 20] on span "New" at bounding box center [104, 18] width 8 height 7
